Goal: Register for event/course

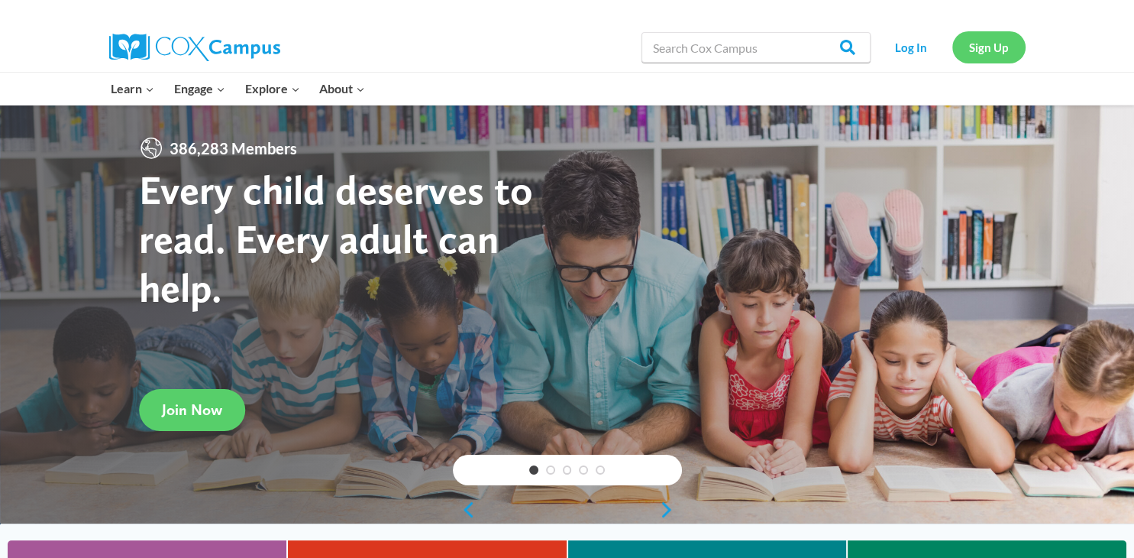
click at [972, 48] on link "Sign Up" at bounding box center [988, 46] width 73 height 31
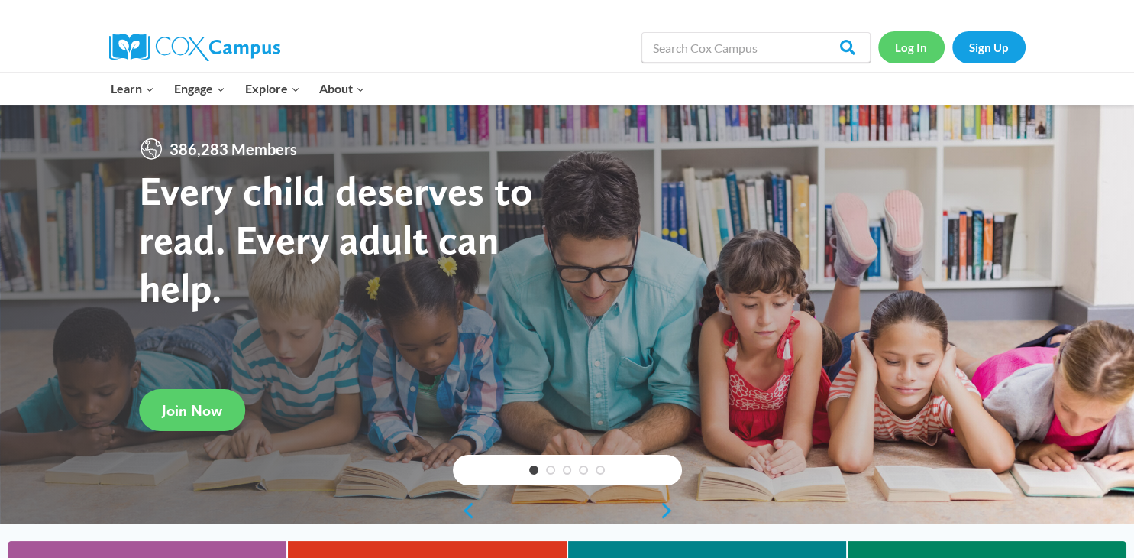
click at [918, 47] on link "Log In" at bounding box center [911, 46] width 66 height 31
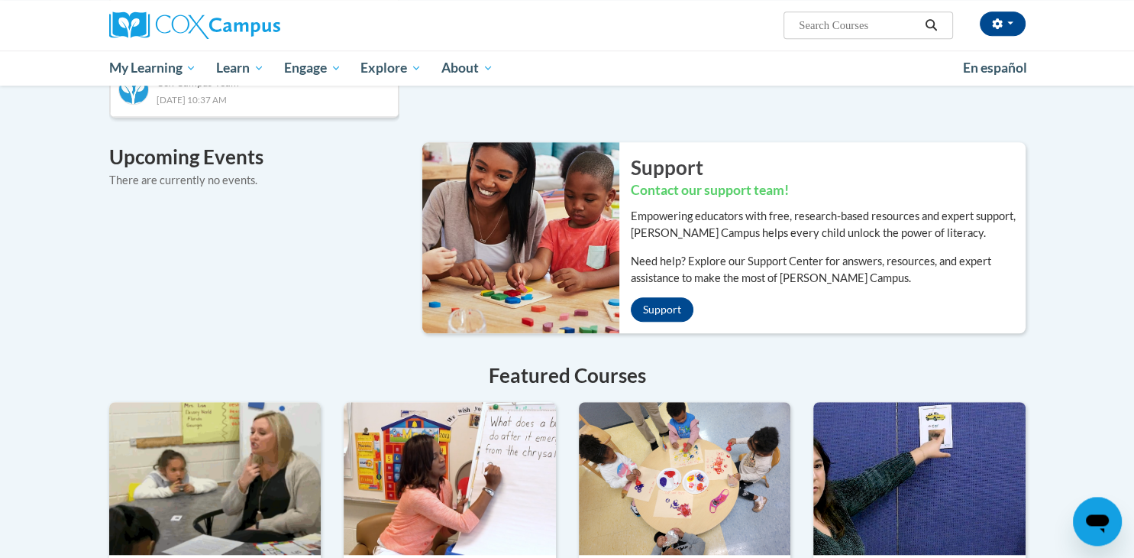
scroll to position [939, 0]
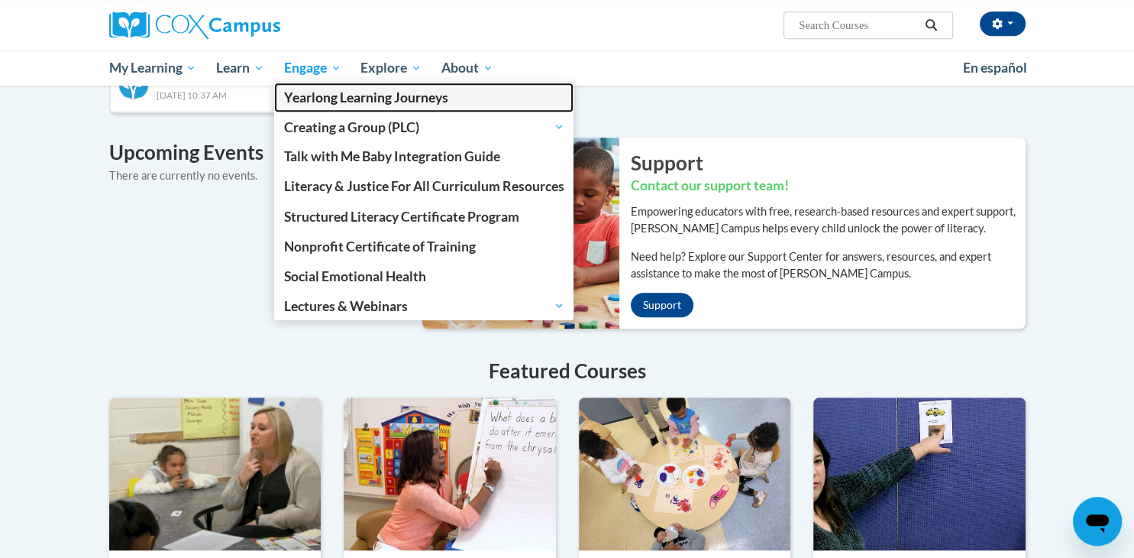
click at [296, 85] on link "Yearlong Learning Journeys" at bounding box center [424, 97] width 300 height 30
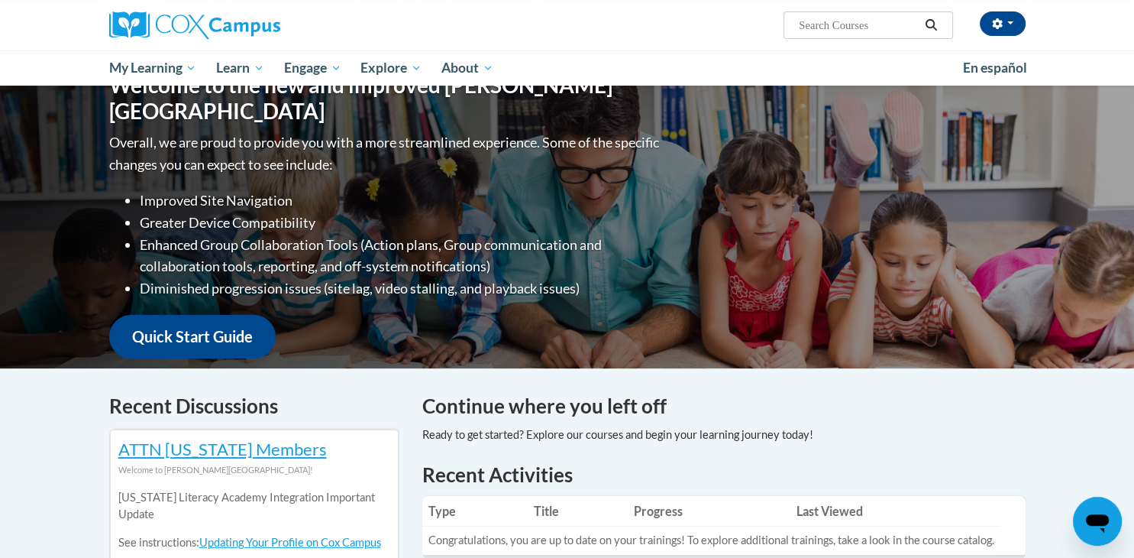
scroll to position [0, 0]
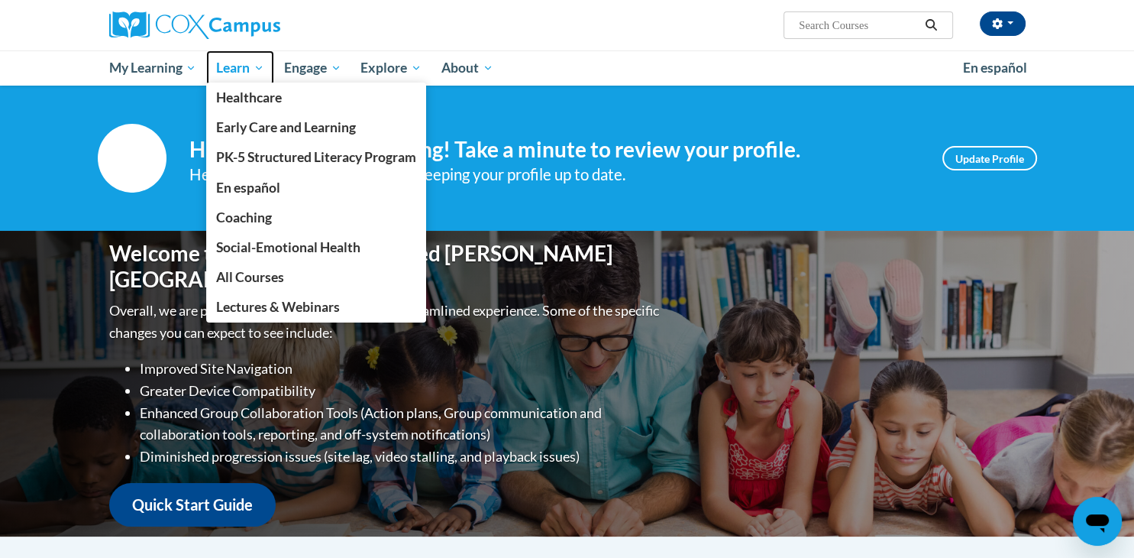
click at [241, 71] on span "Learn" at bounding box center [240, 68] width 48 height 18
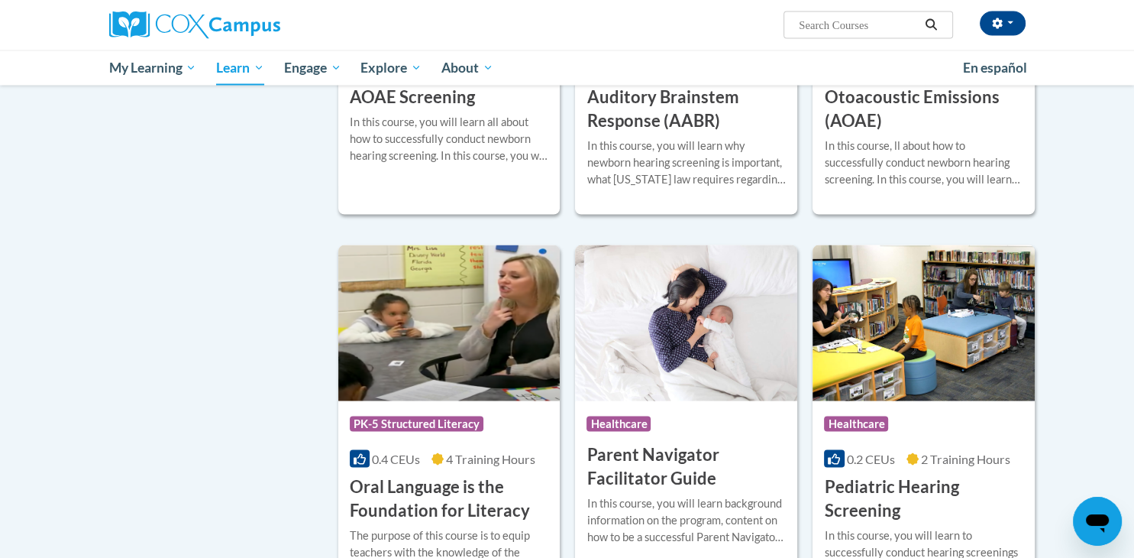
scroll to position [3046, 0]
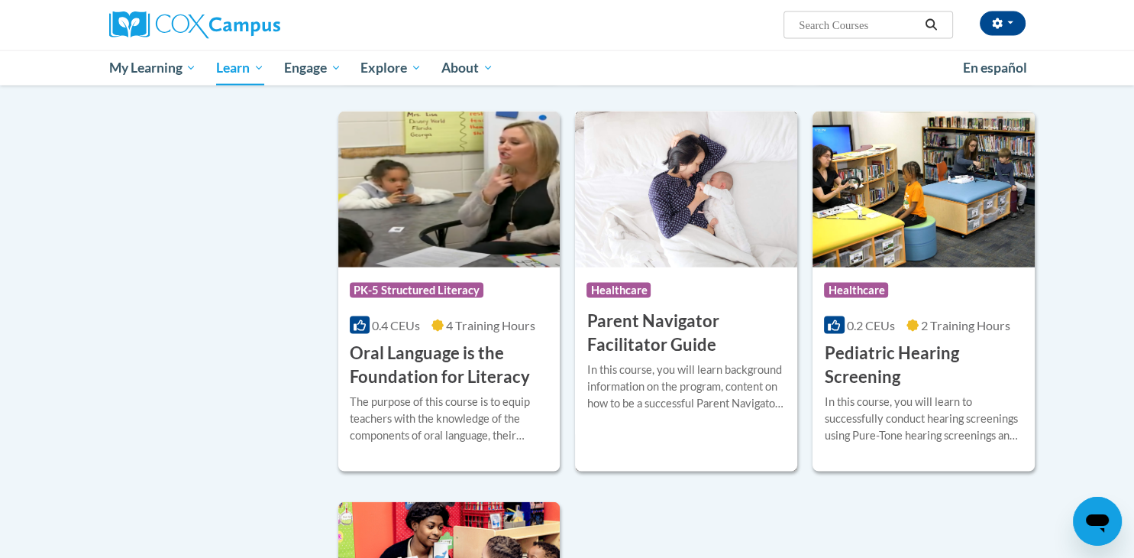
click at [632, 412] on div "In this course, you will learn background information on the program, content o…" at bounding box center [686, 386] width 199 height 50
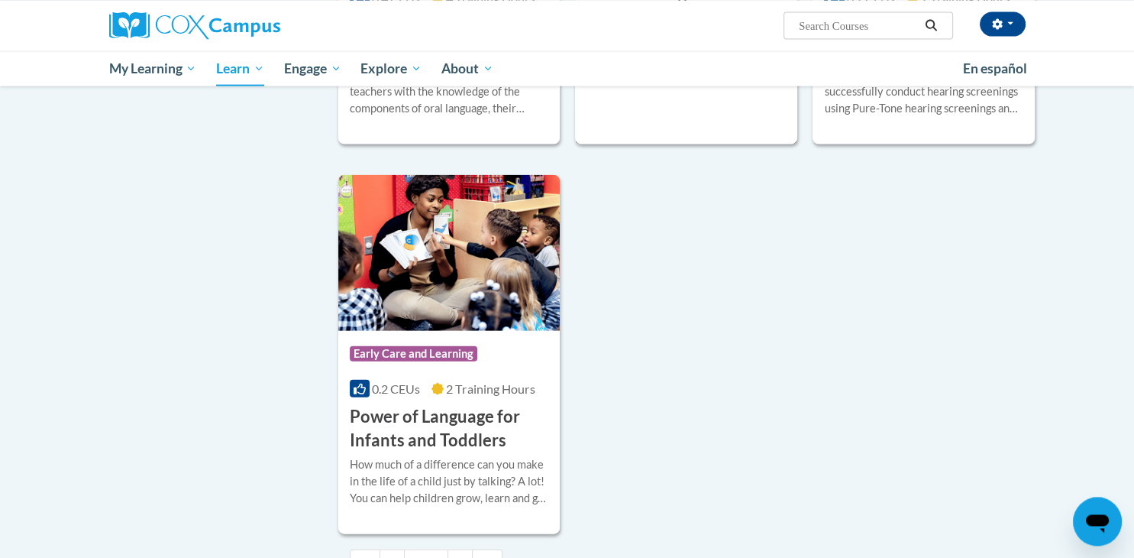
scroll to position [3390, 0]
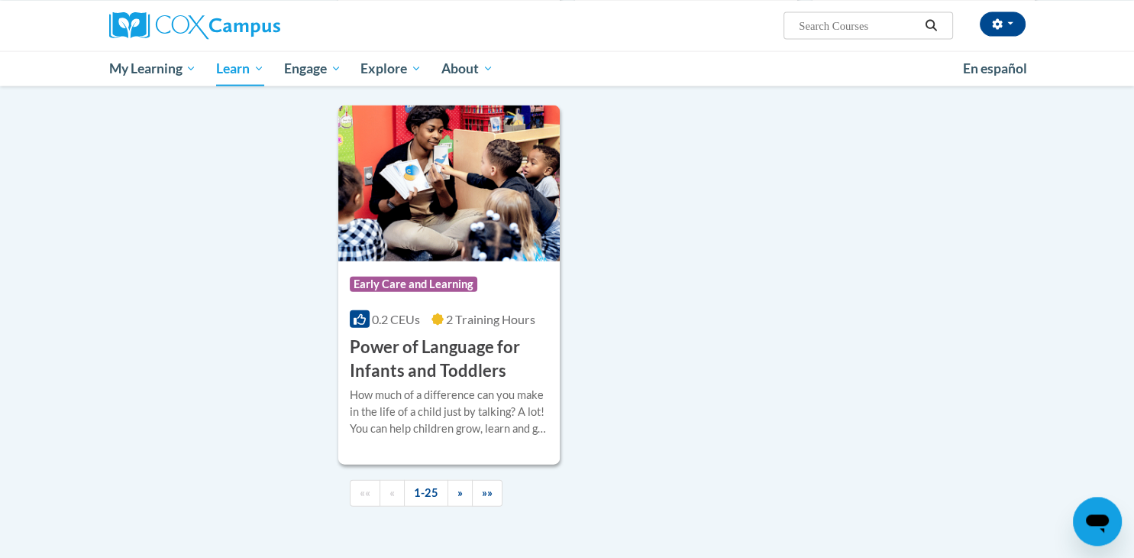
scroll to position [3442, 0]
click at [445, 240] on img at bounding box center [449, 183] width 222 height 156
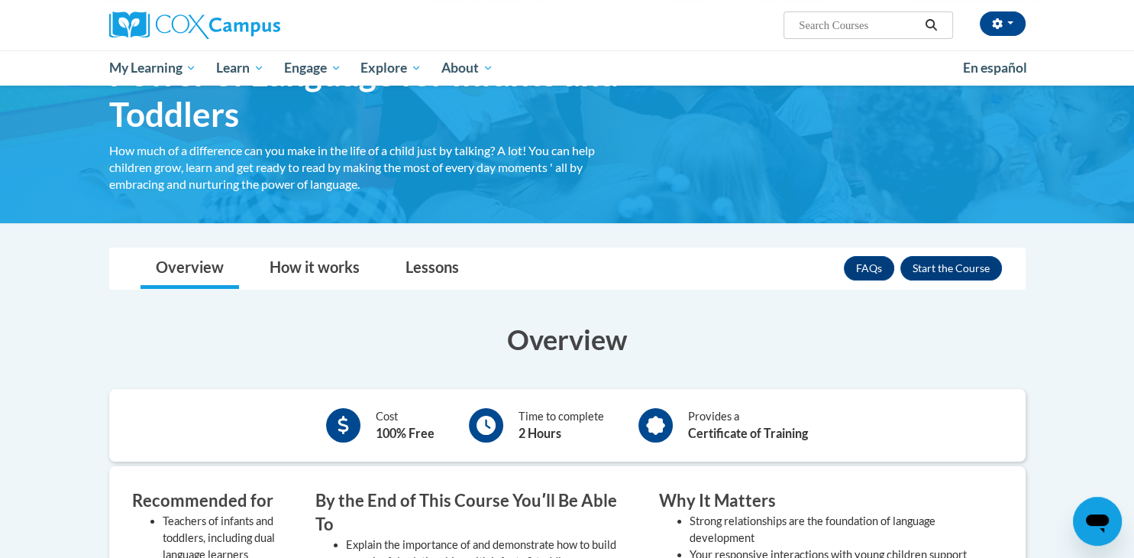
scroll to position [109, 0]
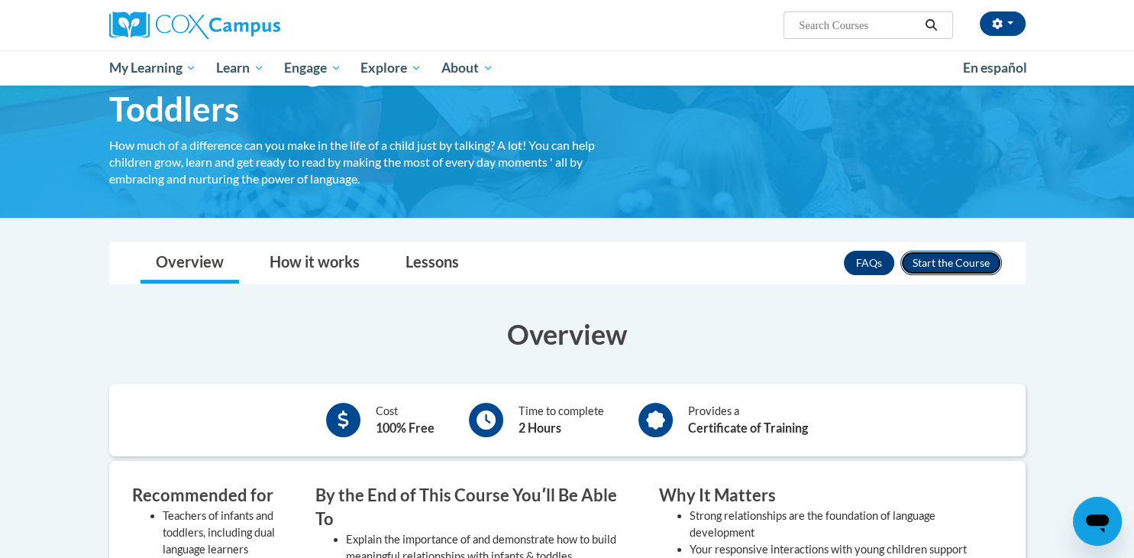
click at [973, 258] on button "Enroll" at bounding box center [952, 263] width 102 height 24
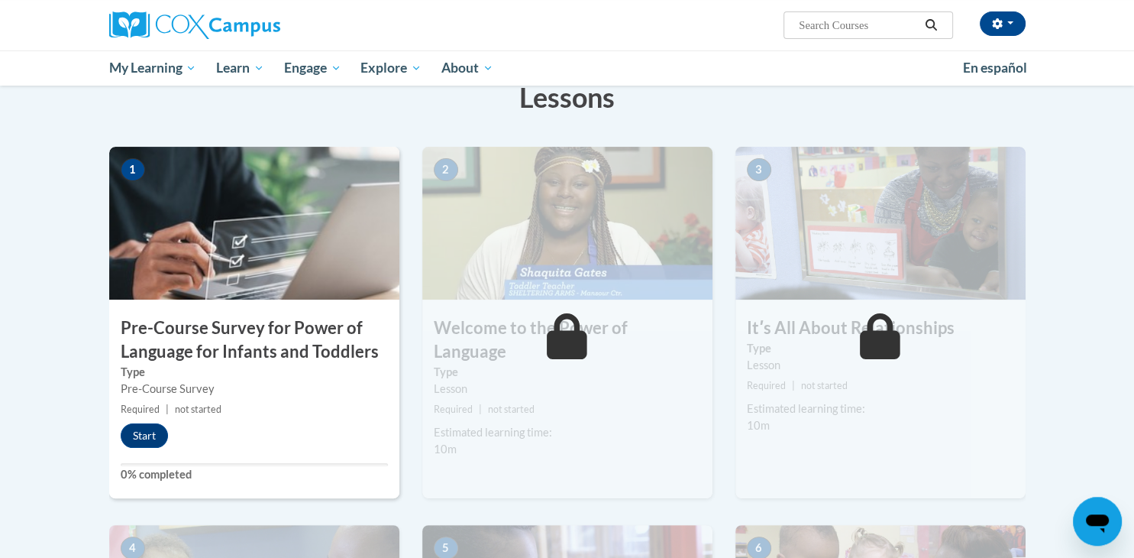
scroll to position [227, 0]
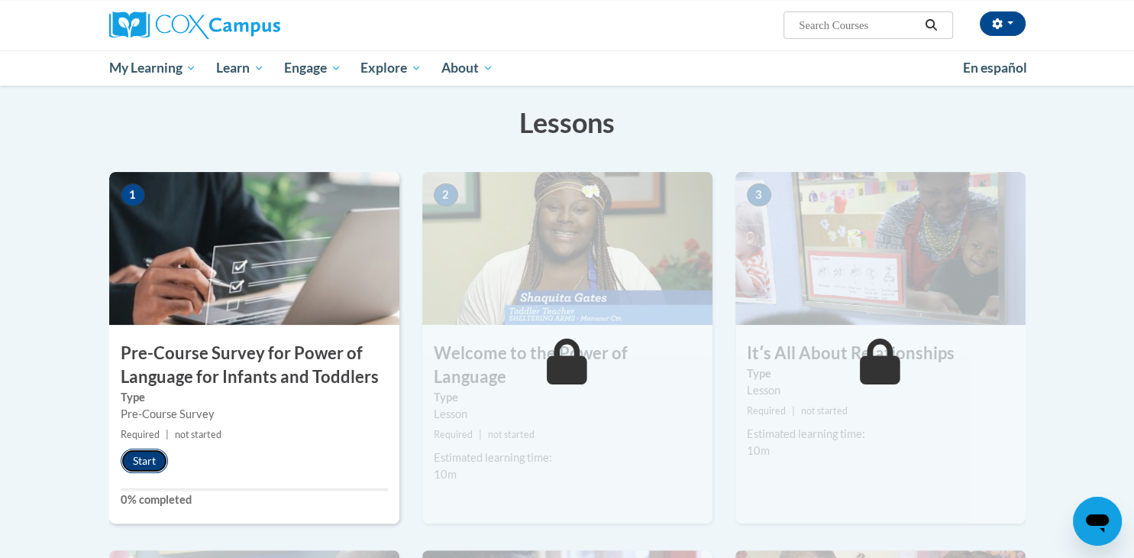
click at [142, 453] on button "Start" at bounding box center [144, 460] width 47 height 24
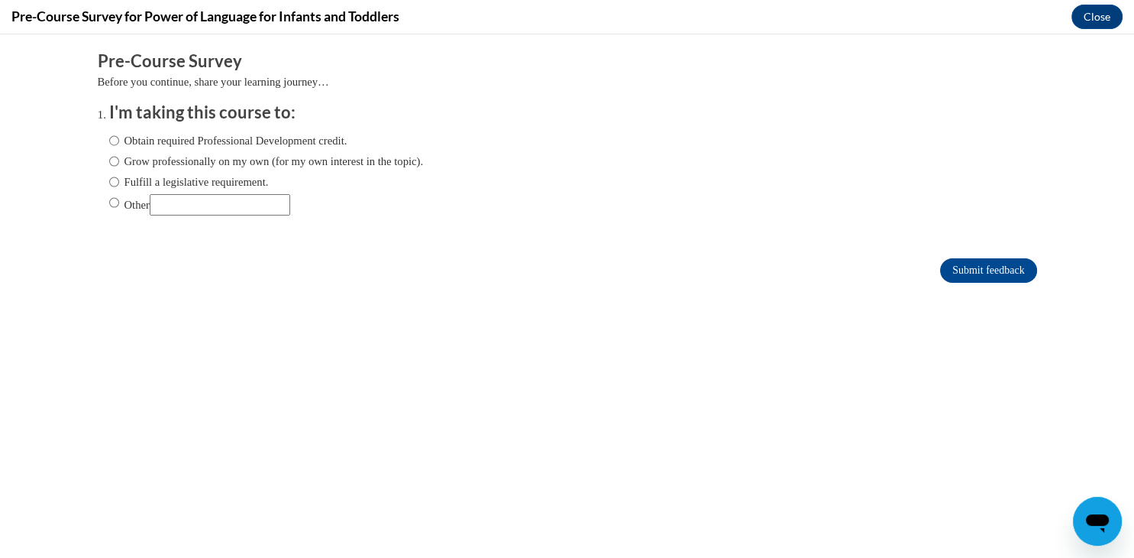
scroll to position [0, 0]
click at [114, 156] on input "Grow professionally on my own (for my own interest in the topic)." at bounding box center [114, 161] width 10 height 17
radio input "true"
click at [977, 268] on input "Submit feedback" at bounding box center [988, 270] width 96 height 24
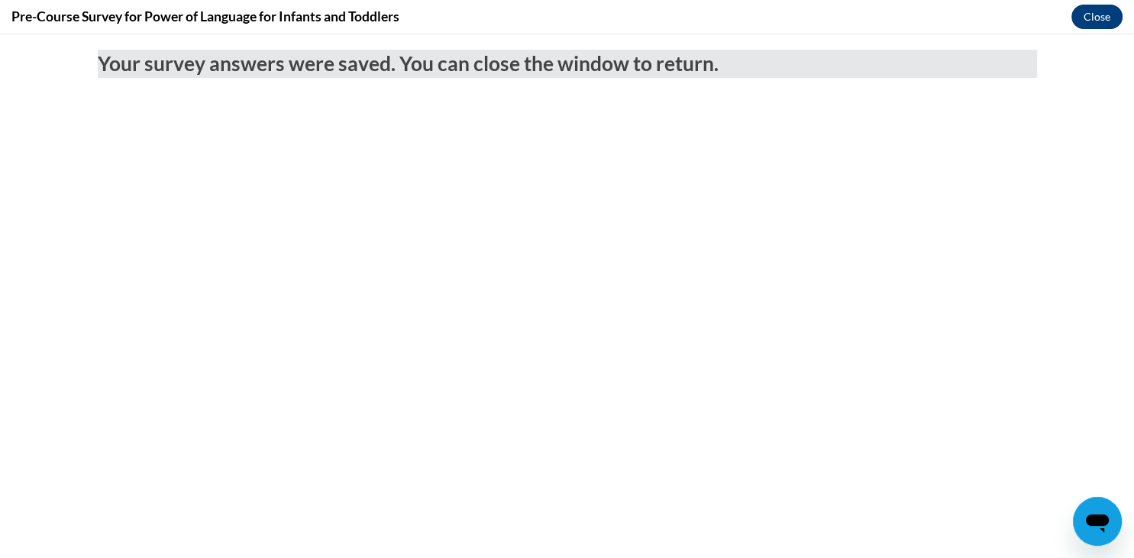
click at [1104, 11] on button "Close" at bounding box center [1097, 17] width 51 height 24
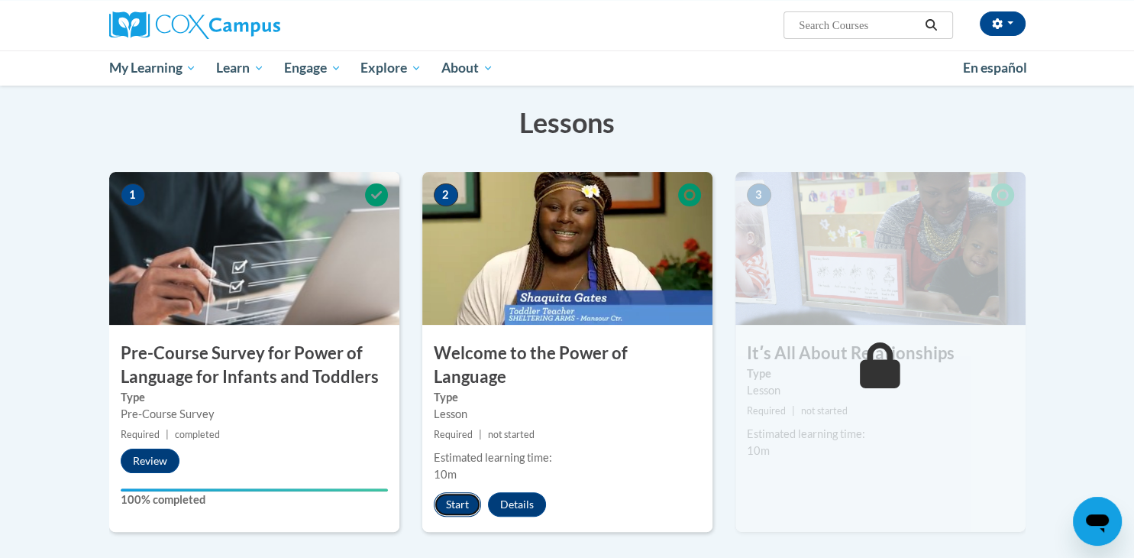
click at [459, 492] on button "Start" at bounding box center [457, 504] width 47 height 24
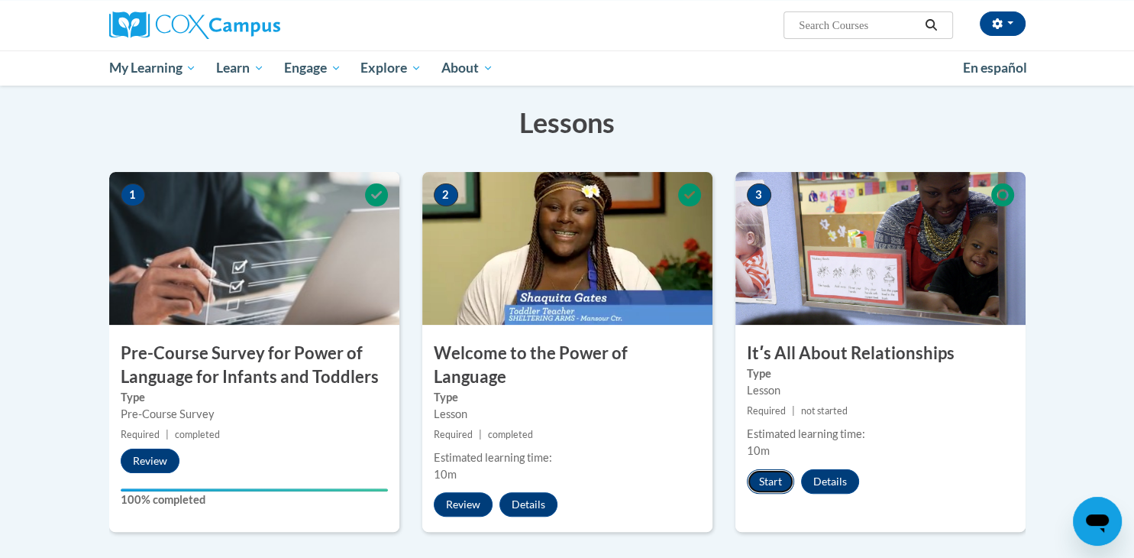
click at [768, 477] on button "Start" at bounding box center [770, 481] width 47 height 24
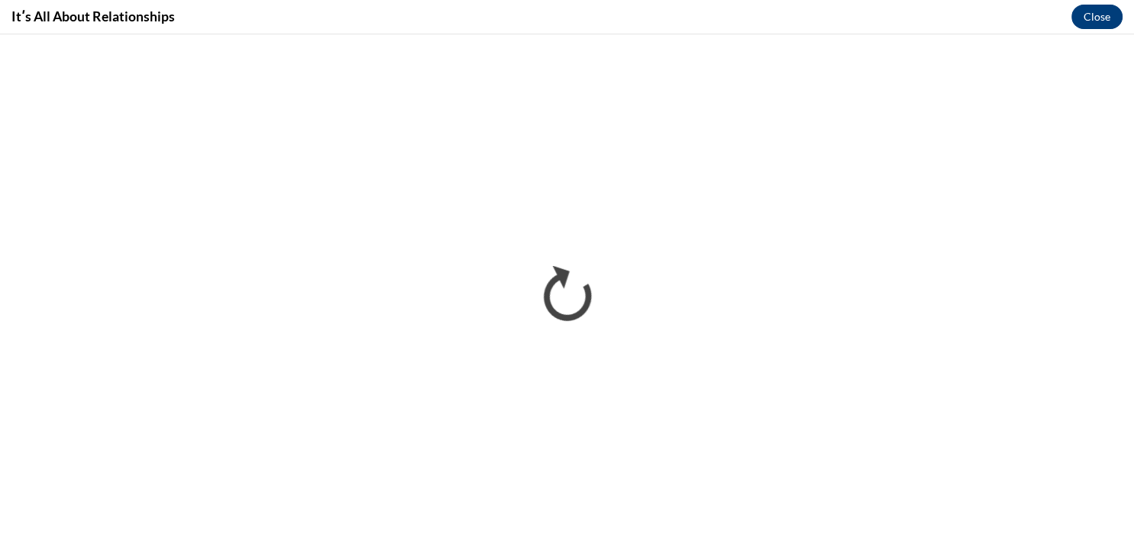
click at [1091, 6] on button "Close" at bounding box center [1097, 17] width 51 height 24
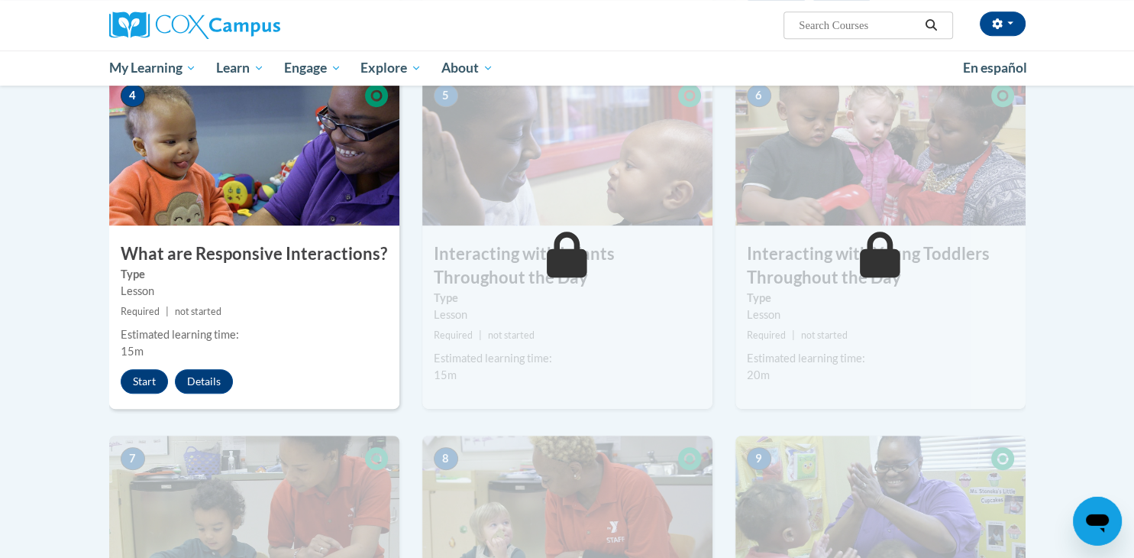
scroll to position [711, 0]
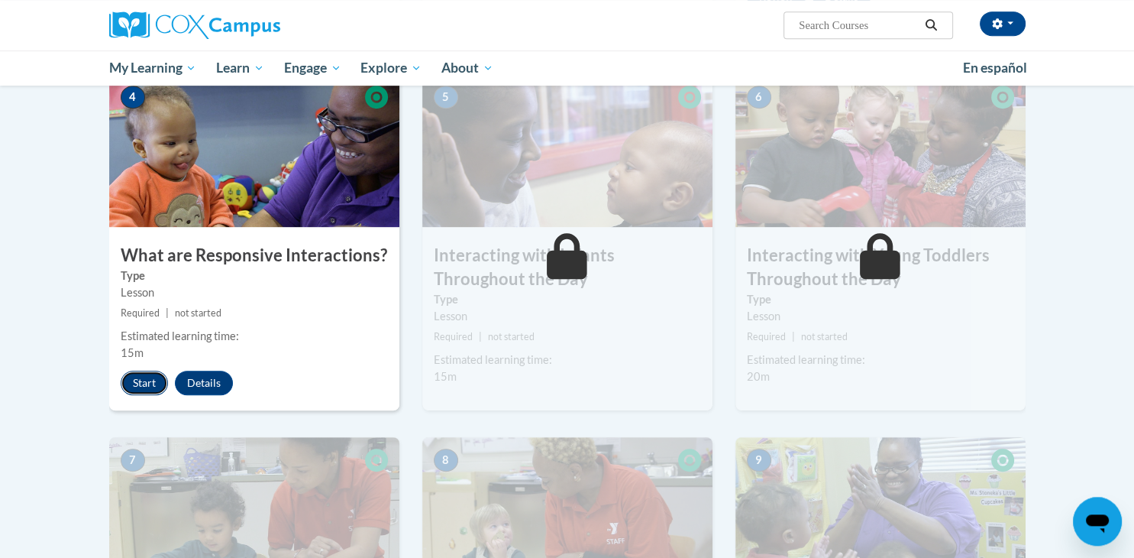
click at [148, 370] on button "Start" at bounding box center [144, 382] width 47 height 24
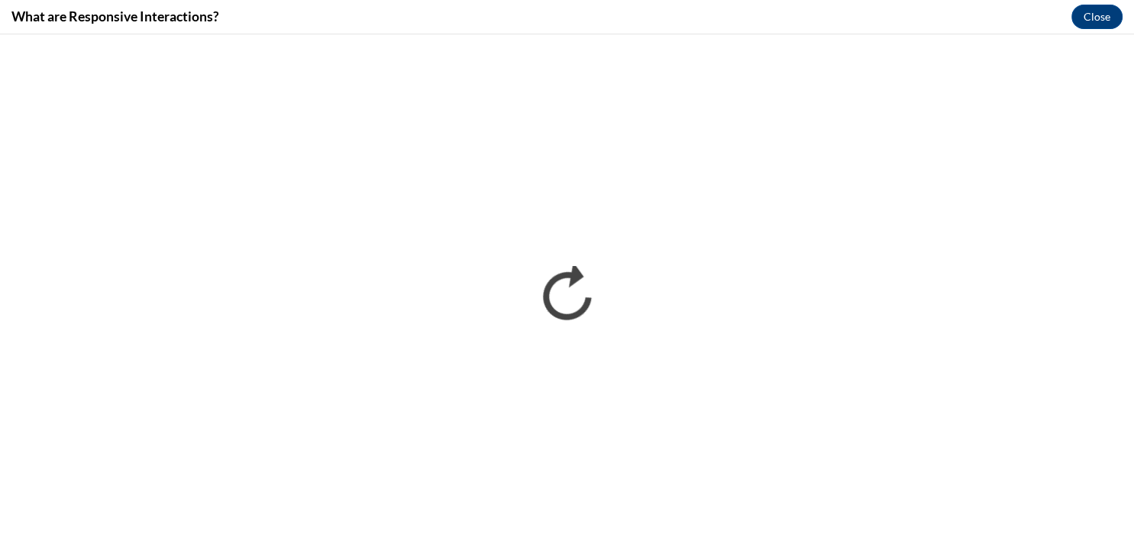
scroll to position [0, 0]
